Goal: Check status: Check status

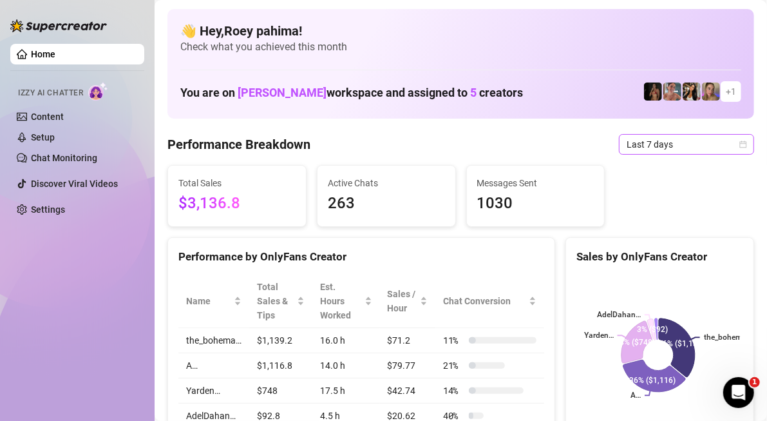
click at [627, 142] on span "Last 7 days" at bounding box center [687, 144] width 120 height 19
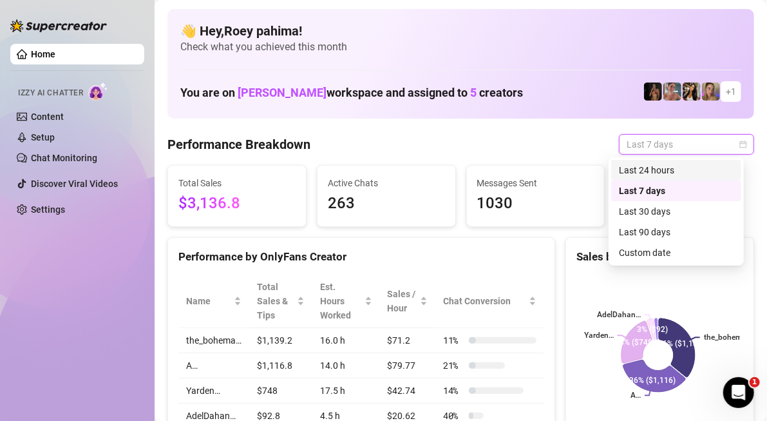
click at [649, 174] on div "Last 24 hours" at bounding box center [676, 170] width 115 height 14
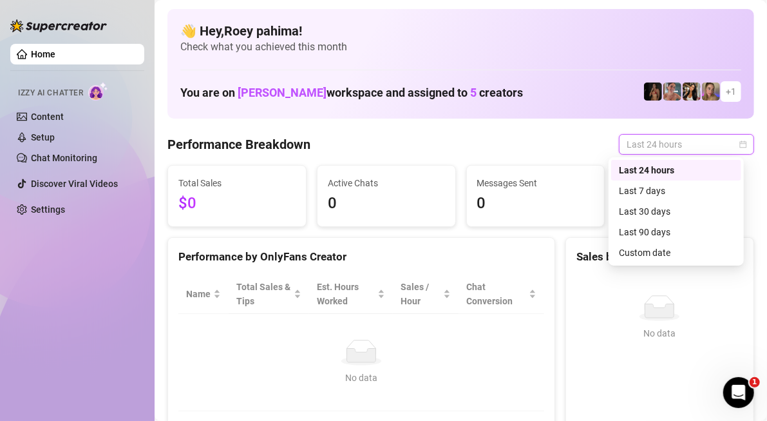
click at [651, 146] on span "Last 24 hours" at bounding box center [687, 144] width 120 height 19
click at [664, 255] on div "Custom date" at bounding box center [676, 252] width 115 height 14
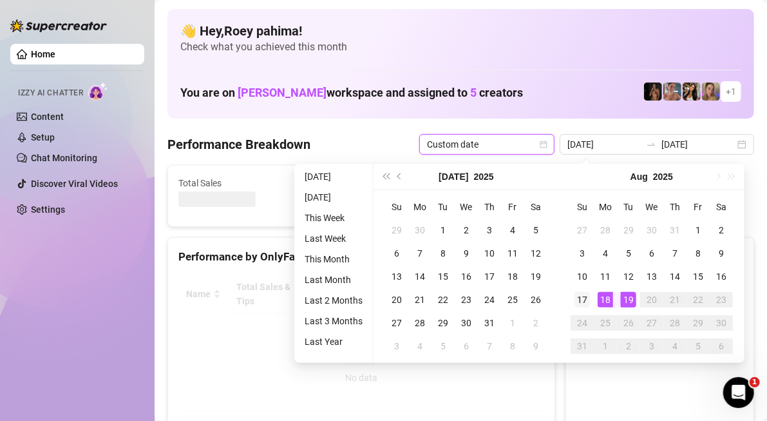
type input "[DATE]"
click at [582, 303] on div "17" at bounding box center [582, 299] width 15 height 15
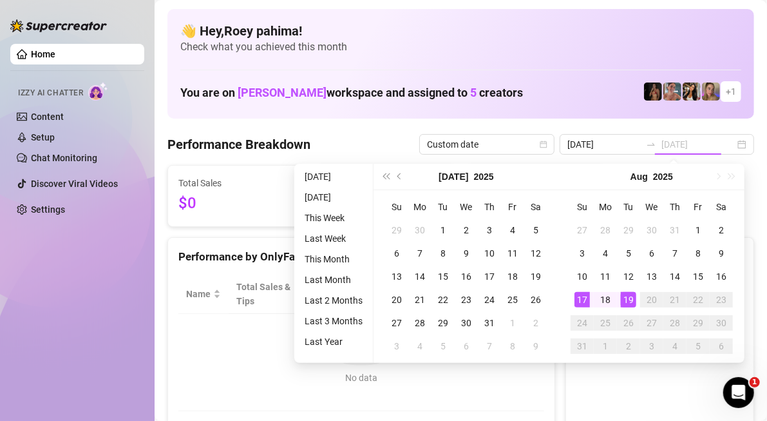
click at [626, 302] on div "19" at bounding box center [628, 299] width 15 height 15
type input "[DATE]"
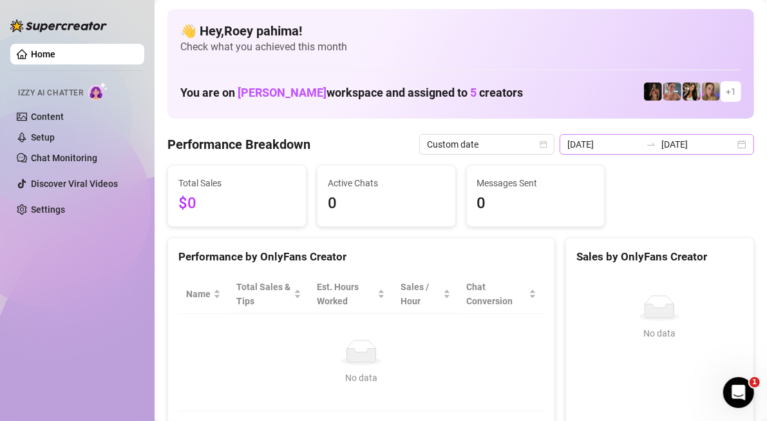
click at [720, 151] on div "[DATE] [DATE]" at bounding box center [657, 144] width 195 height 21
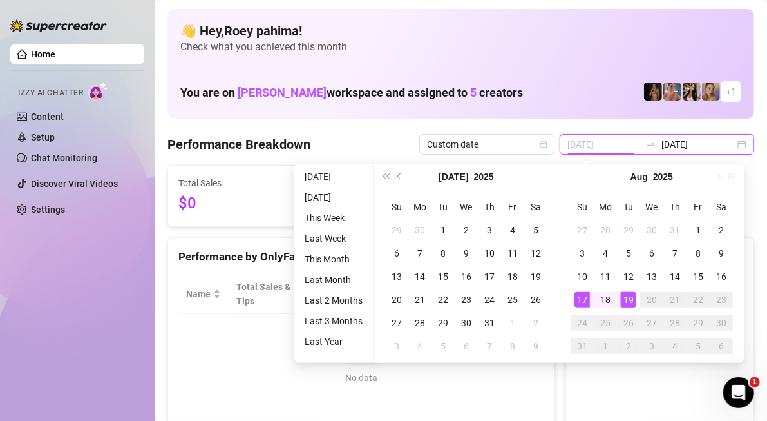
type input "[DATE]"
click at [587, 293] on div "17" at bounding box center [582, 299] width 15 height 15
type input "[DATE]"
click at [623, 294] on div "19" at bounding box center [628, 299] width 15 height 15
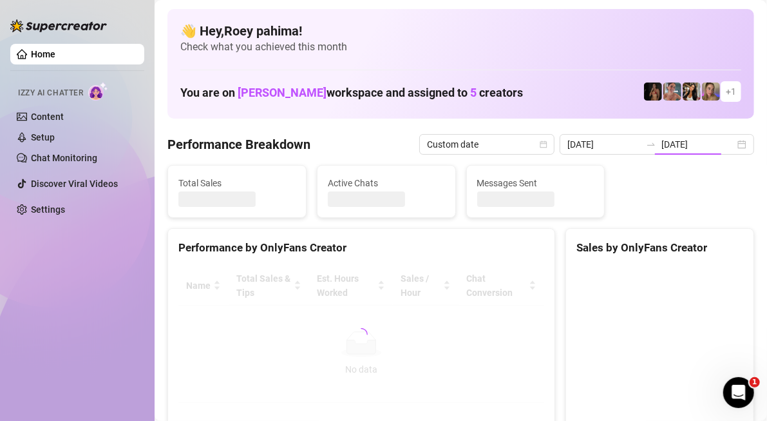
type input "[DATE]"
